Goal: Communication & Community: Ask a question

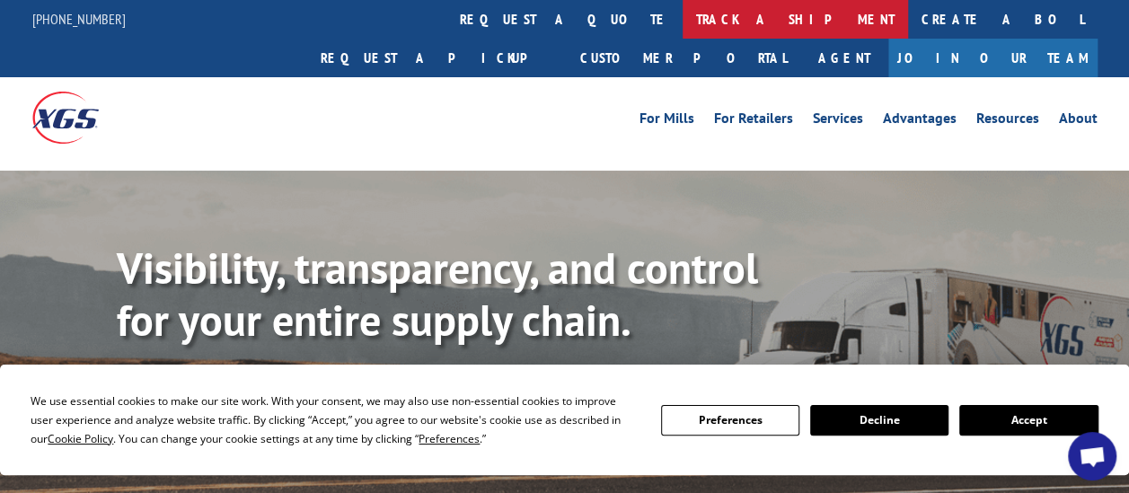
click at [682, 13] on link "track a shipment" at bounding box center [794, 19] width 225 height 39
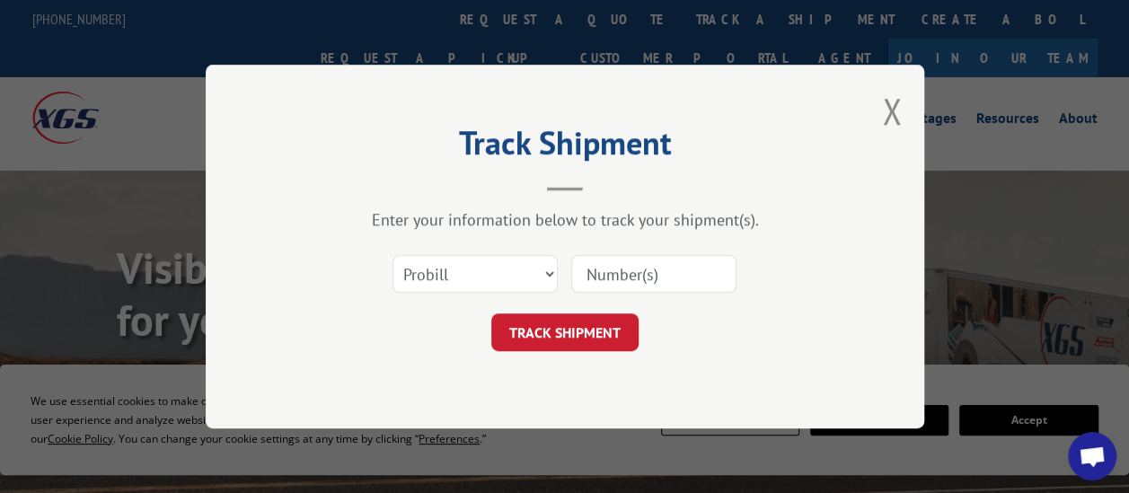
click at [599, 268] on input at bounding box center [653, 274] width 165 height 38
paste input "17550346"
type input "17550346"
click at [584, 331] on button "TRACK SHIPMENT" at bounding box center [564, 332] width 147 height 38
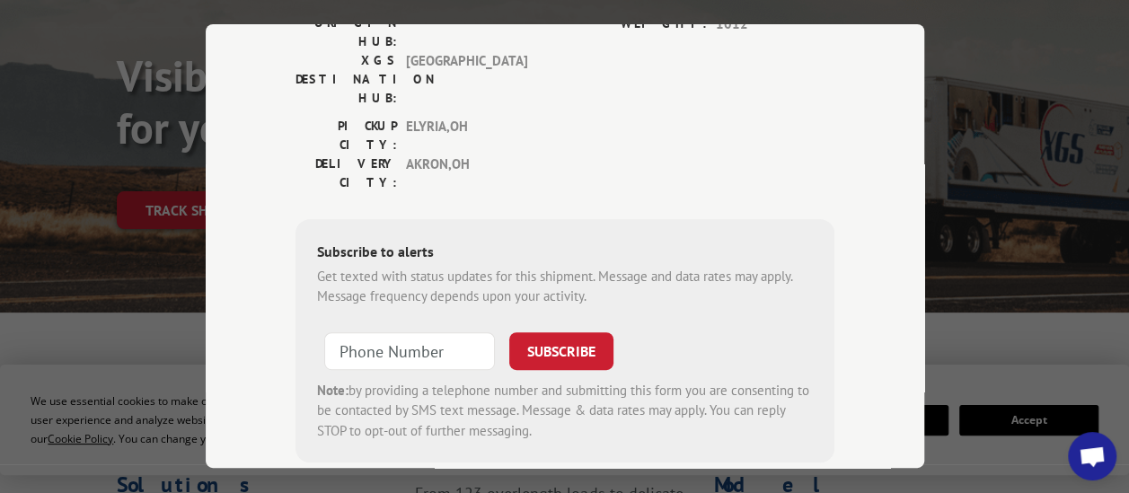
scroll to position [198, 0]
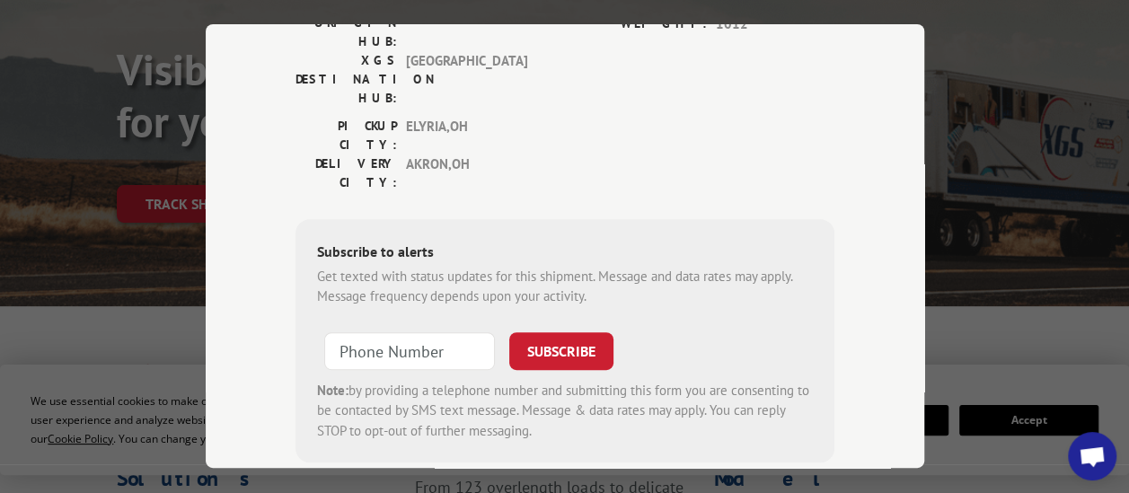
click at [985, 79] on div "Track Shipment ESTIMATED DELIVERY TIME: Please contact customer service: [PHONE…" at bounding box center [564, 246] width 1129 height 493
click at [1052, 390] on div "Track Shipment ESTIMATED DELIVERY TIME: Please contact customer service: [PHONE…" at bounding box center [564, 246] width 1129 height 493
click at [1083, 453] on span "Open chat" at bounding box center [1092, 457] width 29 height 23
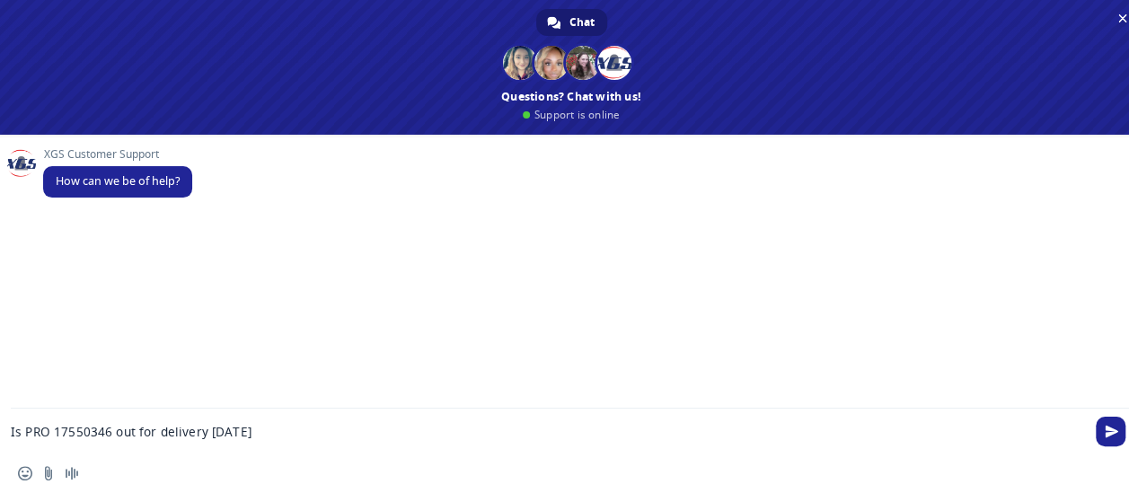
type textarea "Is PRO 17550346 out for delivery [DATE]?"
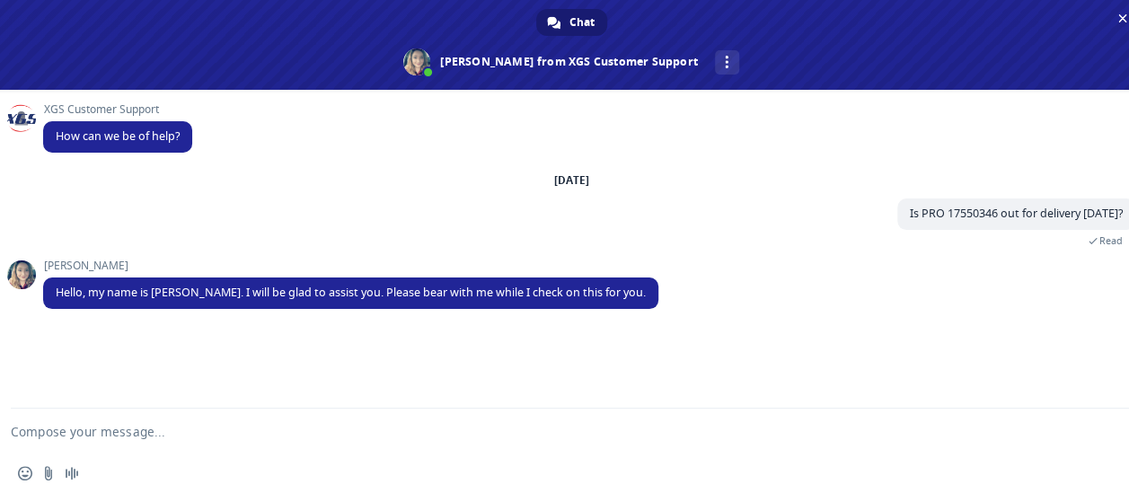
click at [106, 435] on textarea "Compose your message..." at bounding box center [550, 431] width 1078 height 45
type textarea "Thank you, [PERSON_NAME]"
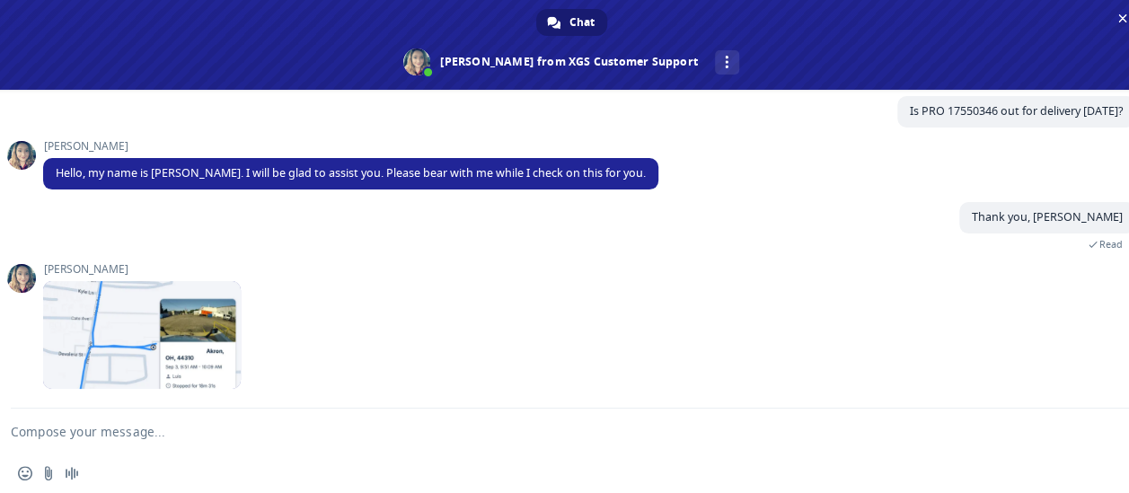
scroll to position [142, 0]
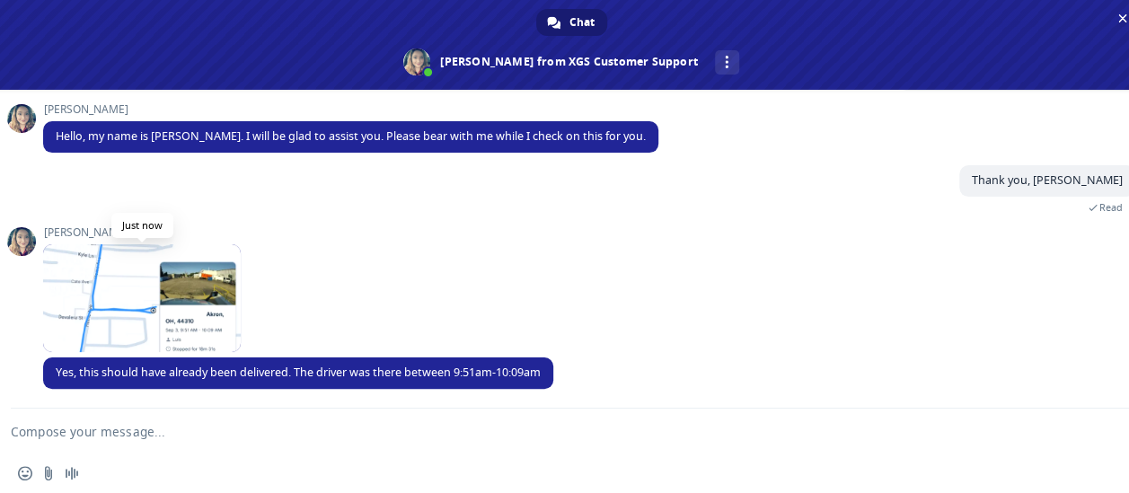
click at [187, 315] on span at bounding box center [142, 298] width 198 height 108
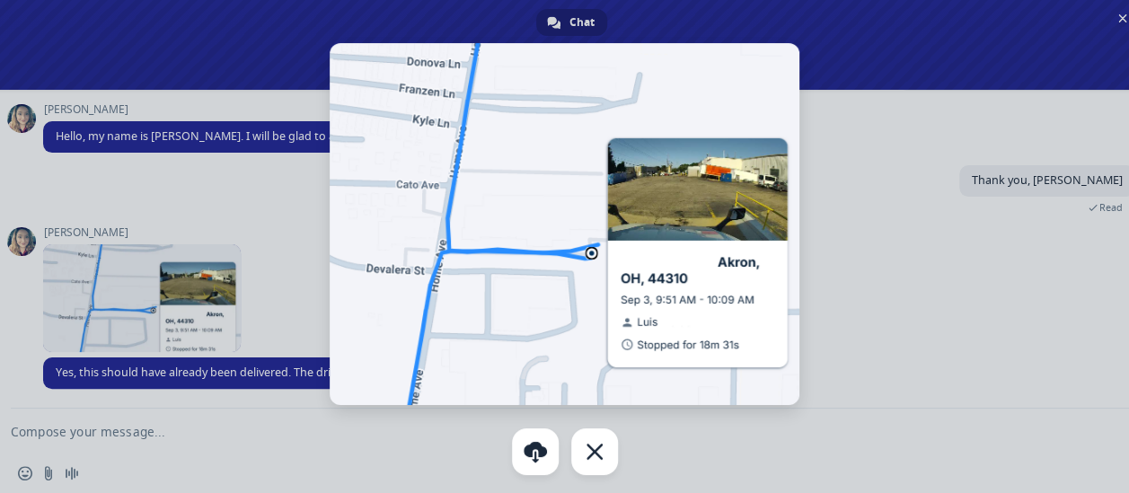
click at [307, 312] on div at bounding box center [564, 246] width 1129 height 493
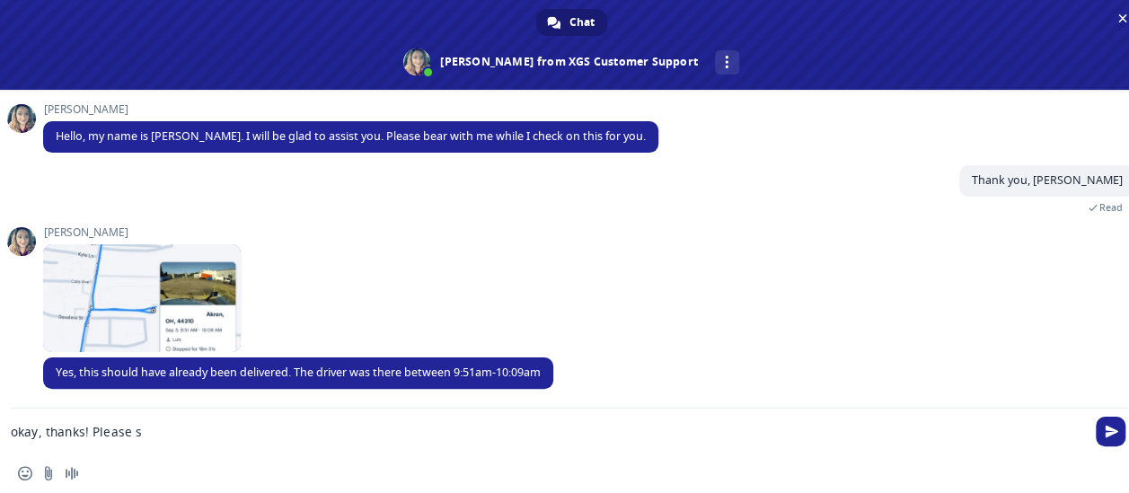
scroll to position [178, 0]
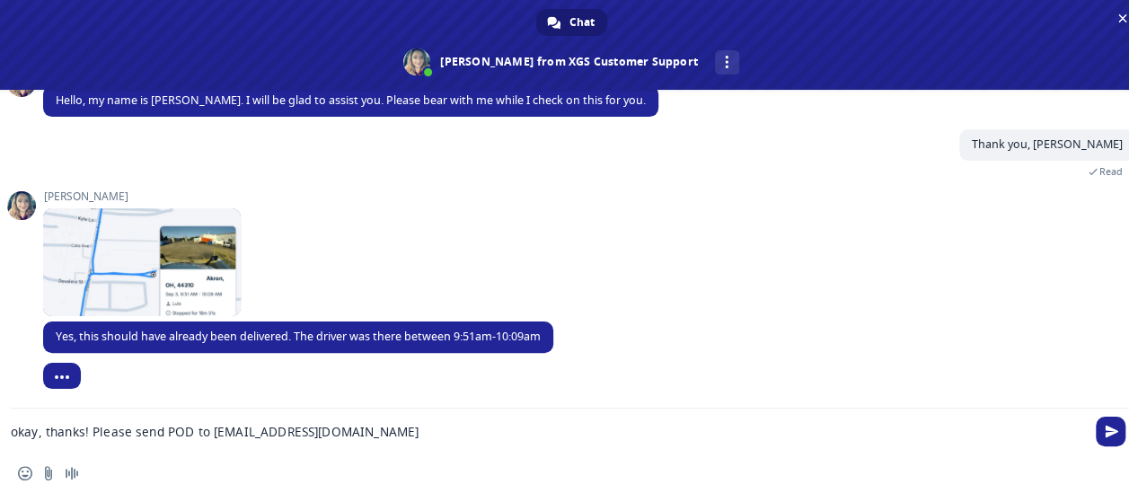
type textarea "okay, thanks! Please send POD to [EMAIL_ADDRESS][DOMAIN_NAME]"
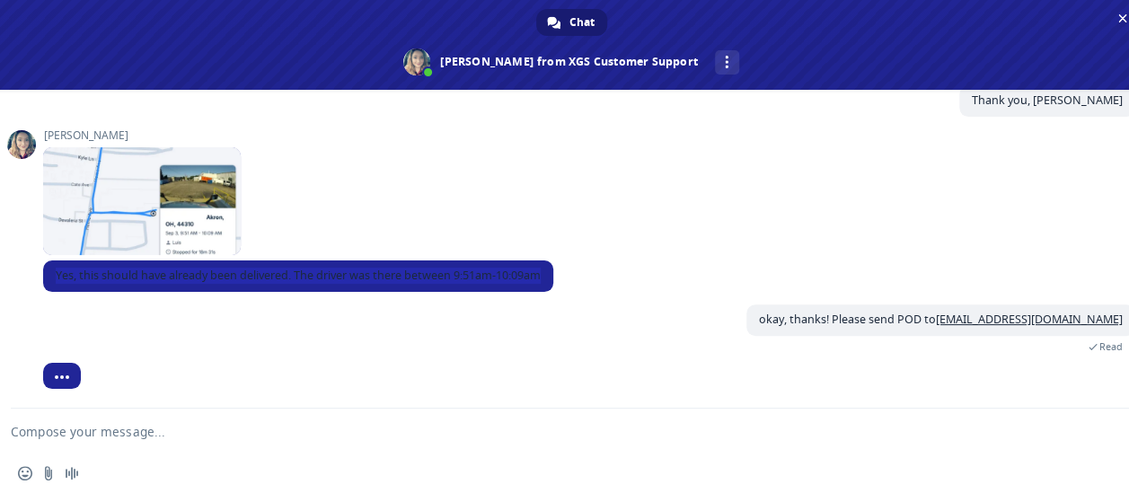
scroll to position [249, 0]
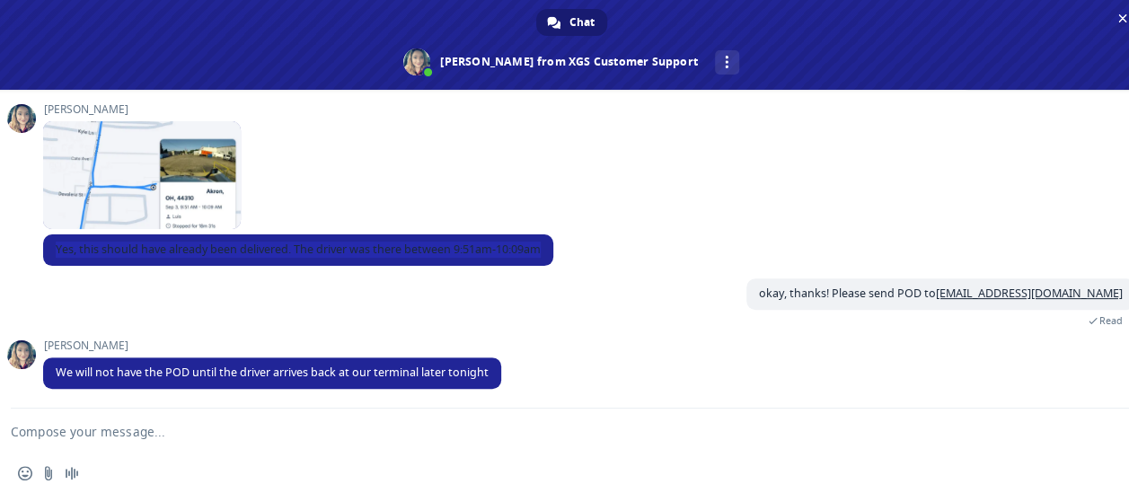
drag, startPoint x: 47, startPoint y: 274, endPoint x: 576, endPoint y: 264, distance: 529.9
click at [576, 264] on div "[PERSON_NAME] Yes, this should have already been delivered. The driver was ther…" at bounding box center [589, 256] width 1092 height 44
drag, startPoint x: 171, startPoint y: 250, endPoint x: 542, endPoint y: 253, distance: 371.8
click at [541, 253] on span "Yes, this should have already been delivered. The driver was there between 9:51…" at bounding box center [298, 249] width 485 height 15
copy span "already been delivered. The driver was there between 9:51am-10:09am"
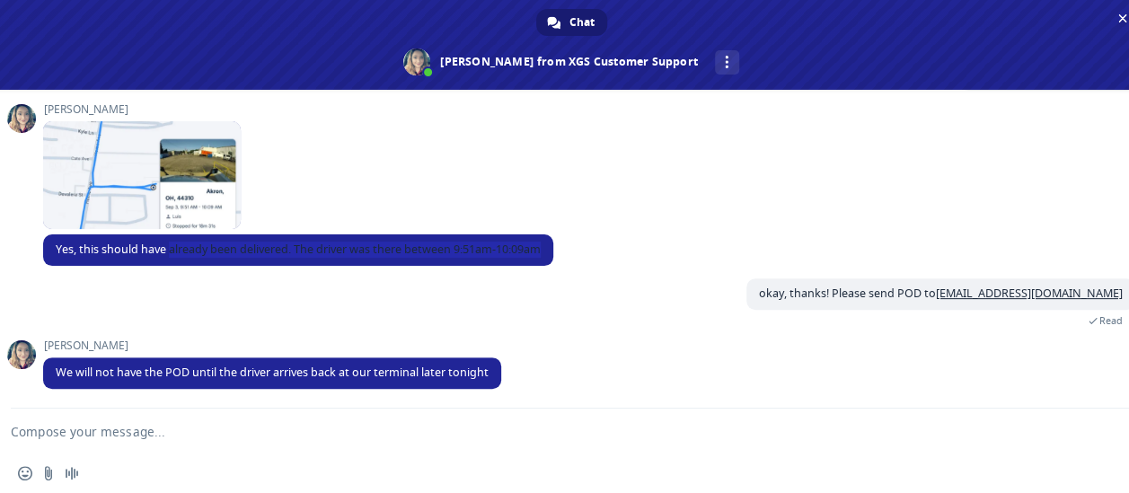
click at [199, 442] on textarea "Compose your message..." at bounding box center [550, 431] width 1078 height 45
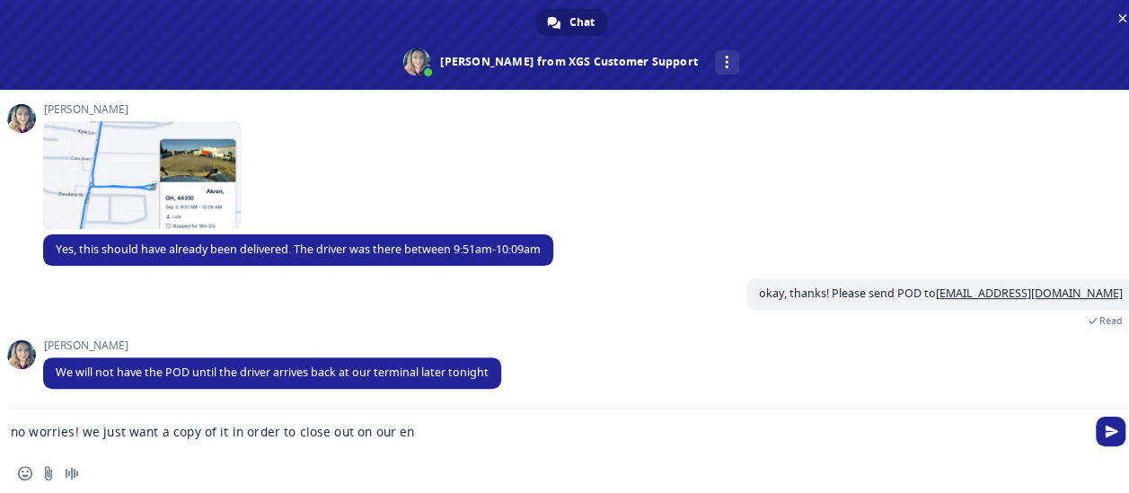
type textarea "no worries! we just want a copy of it in order to close out on our end"
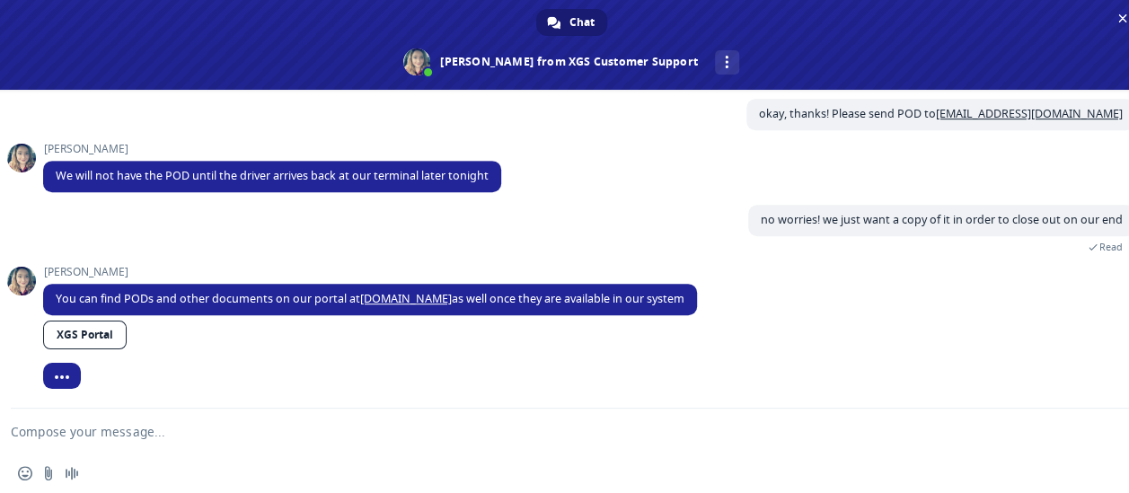
scroll to position [431, 0]
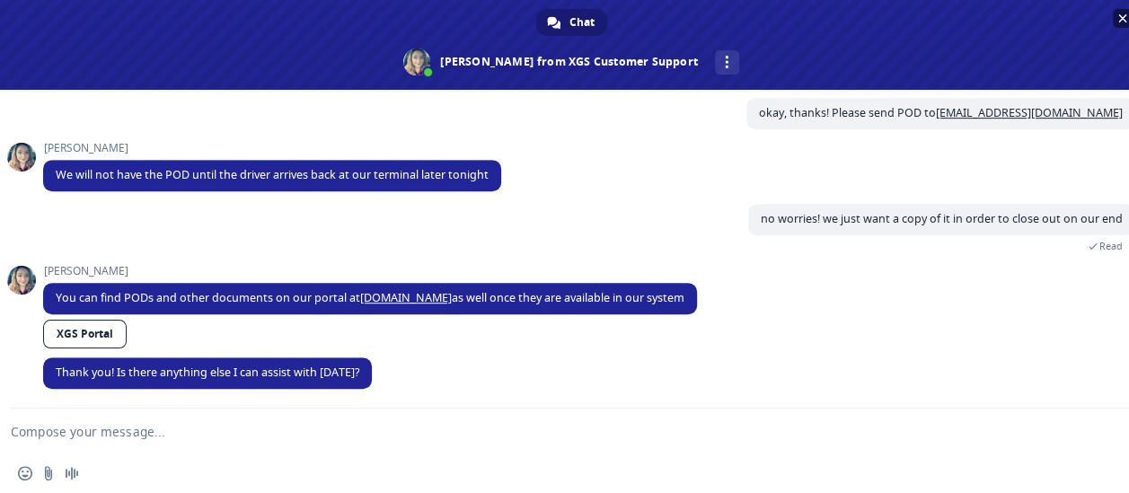
click at [1122, 21] on span "Close chat" at bounding box center [1122, 19] width 9 height 12
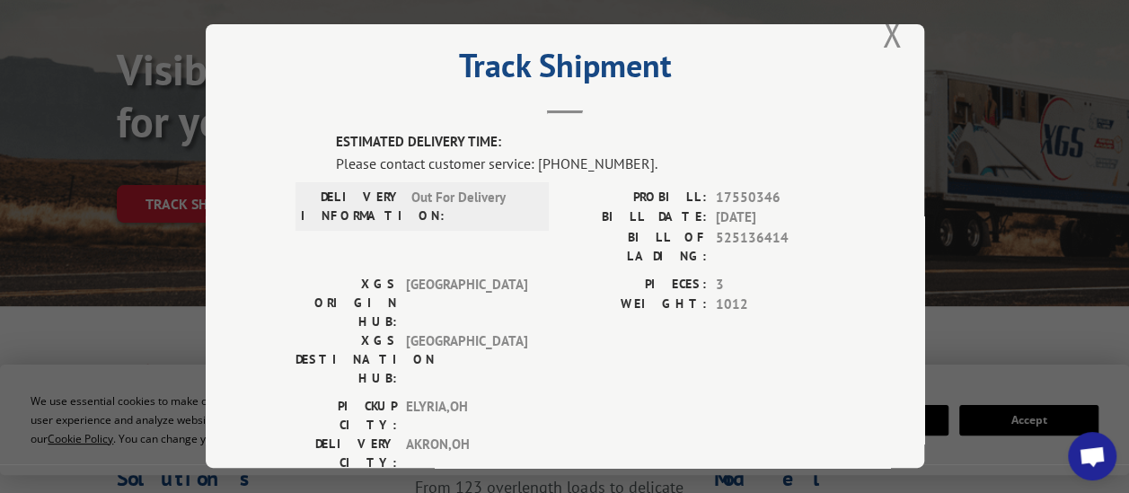
scroll to position [12, 0]
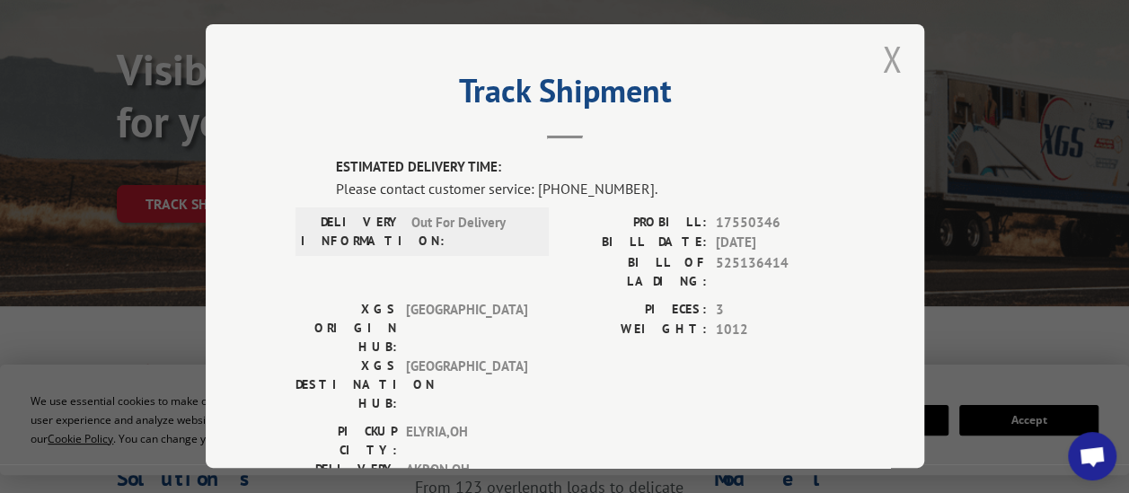
click at [893, 53] on button "Close modal" at bounding box center [892, 59] width 20 height 48
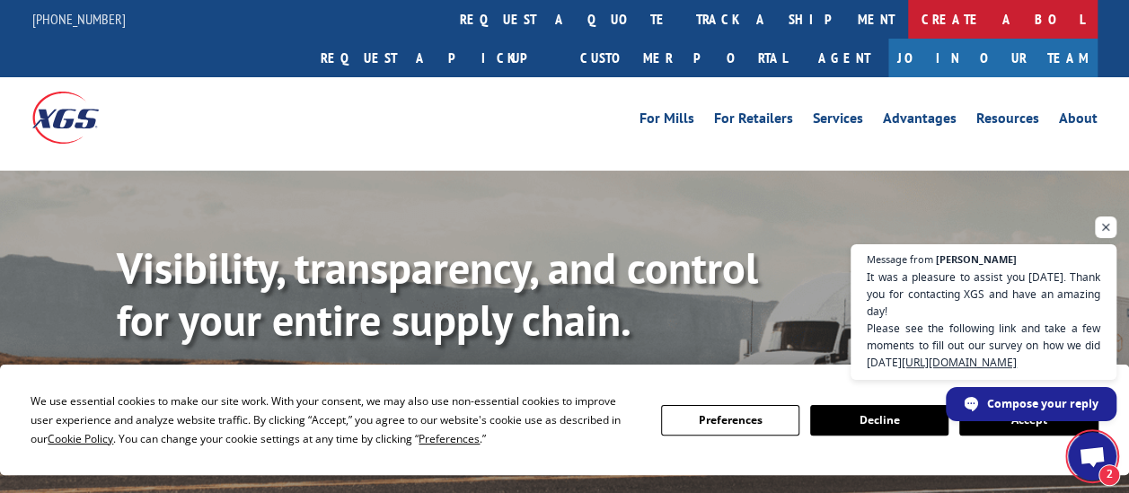
scroll to position [431, 0]
